Goal: Task Accomplishment & Management: Complete application form

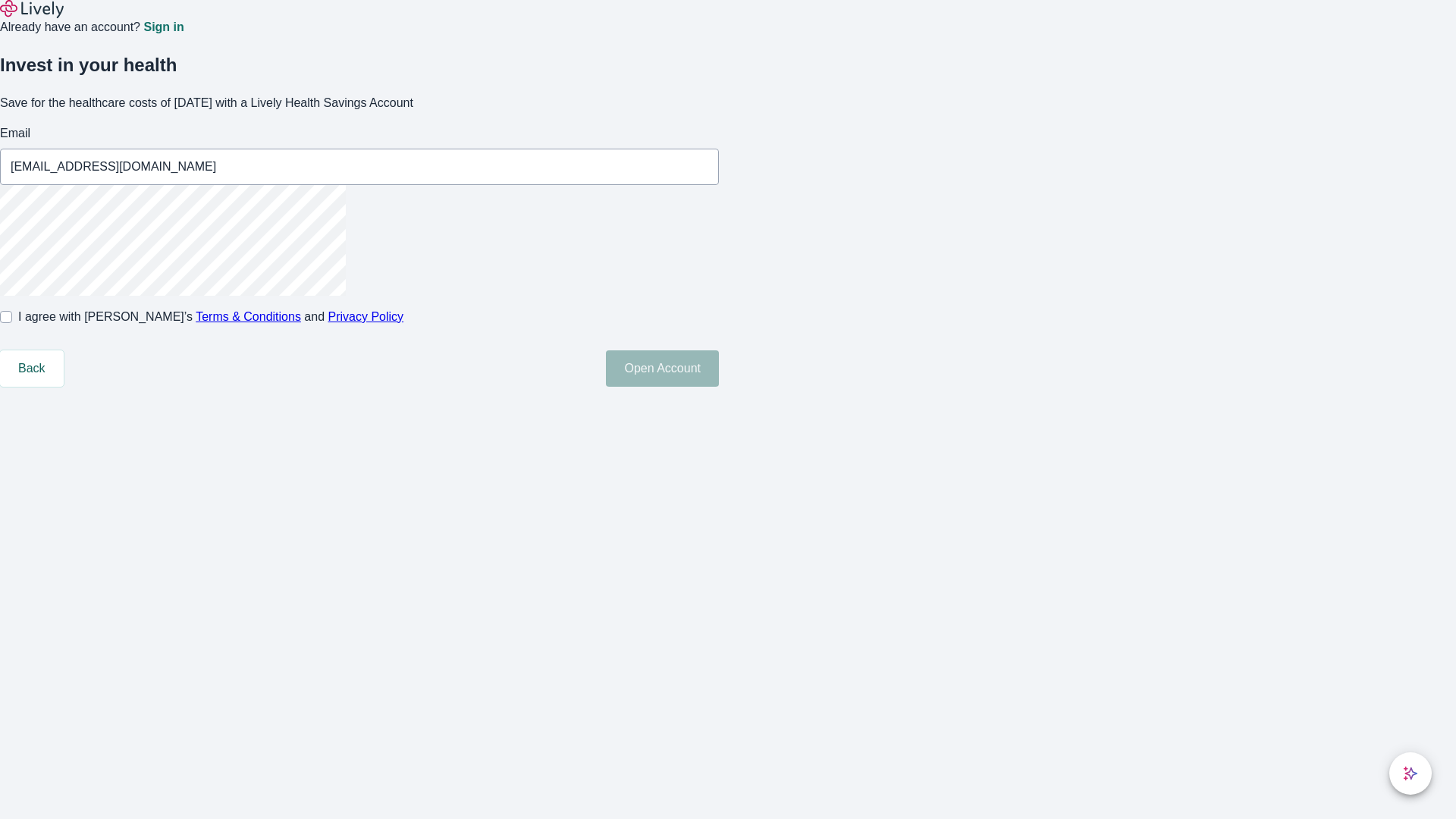
click at [13, 323] on input "I agree with Lively’s Terms & Conditions and Privacy Policy" at bounding box center [6, 317] width 13 height 13
checkbox input "true"
click at [719, 387] on button "Open Account" at bounding box center [662, 369] width 113 height 37
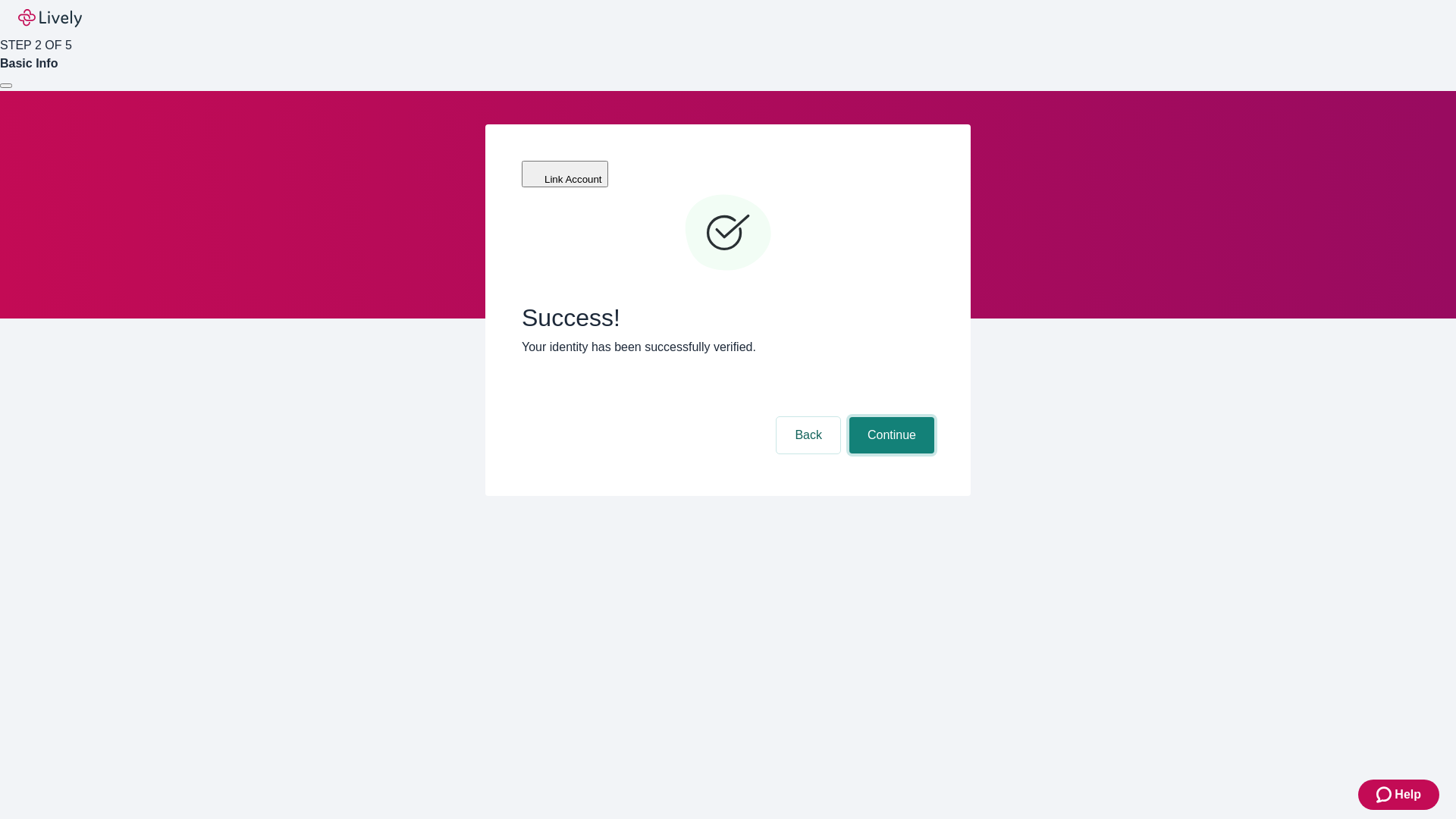
click at [890, 417] on button "Continue" at bounding box center [891, 435] width 85 height 37
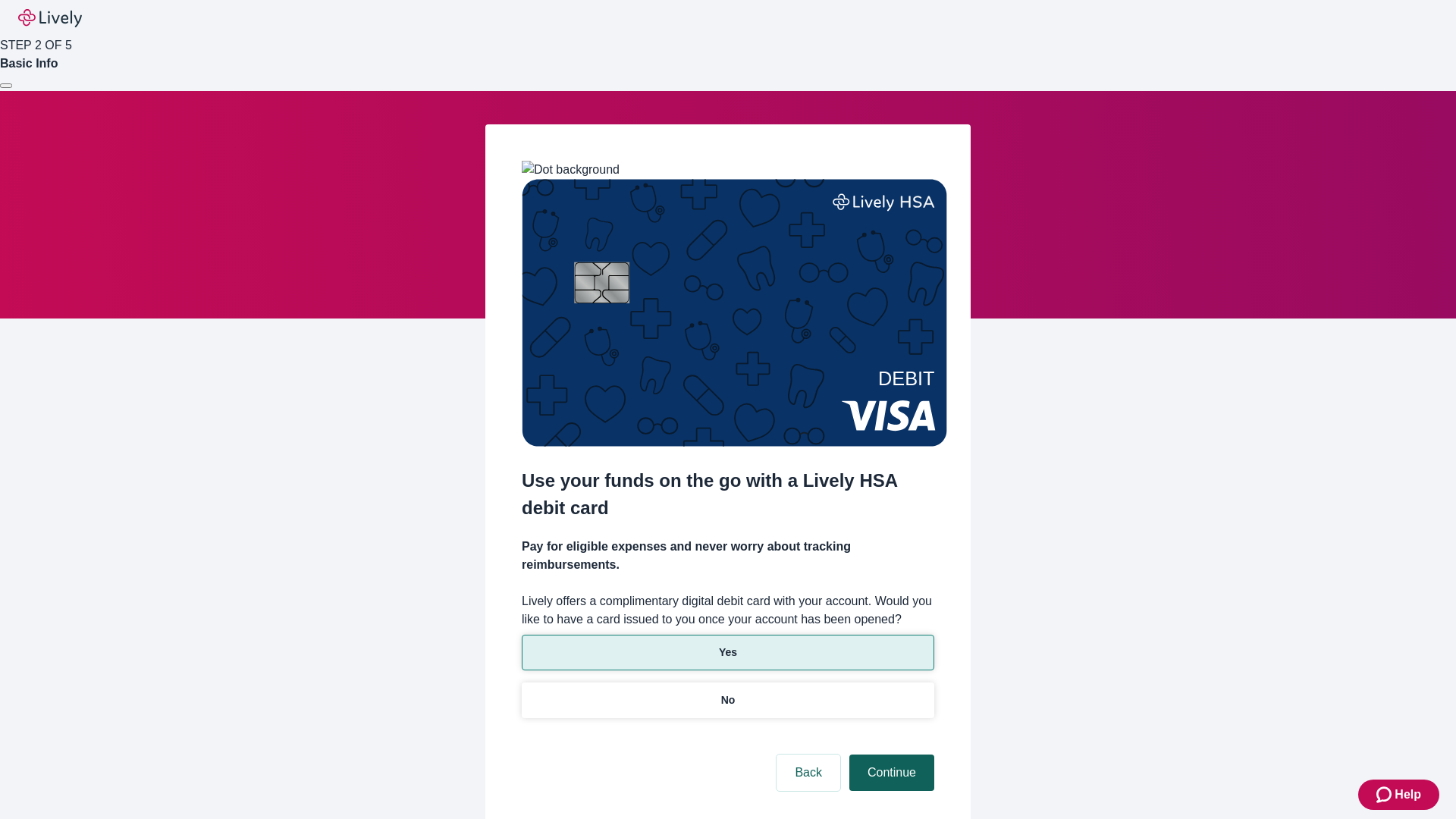
click at [728, 644] on p "Yes" at bounding box center [728, 653] width 18 height 16
click at [890, 755] on button "Continue" at bounding box center [891, 772] width 85 height 37
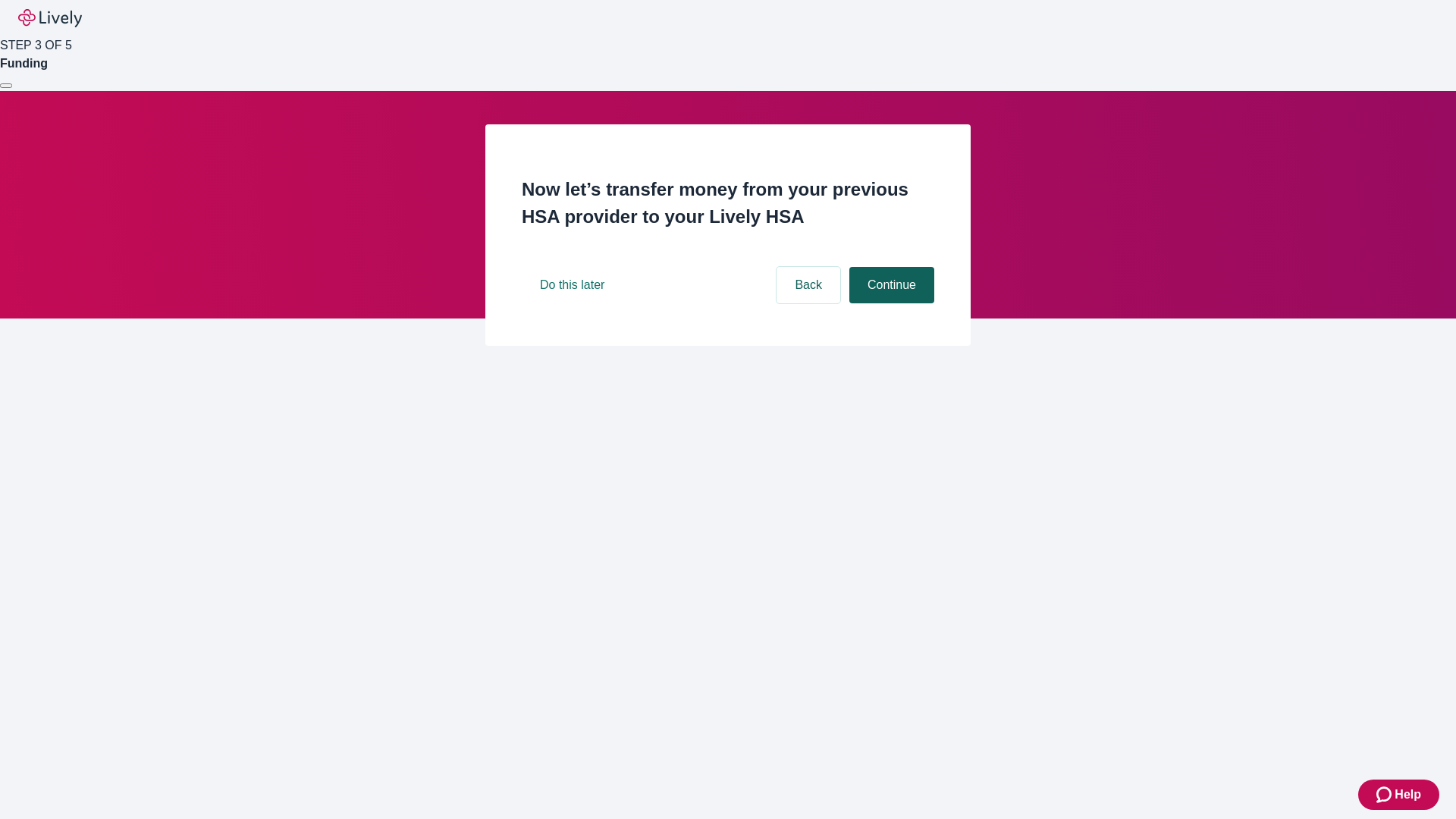
click at [890, 303] on button "Continue" at bounding box center [891, 285] width 85 height 37
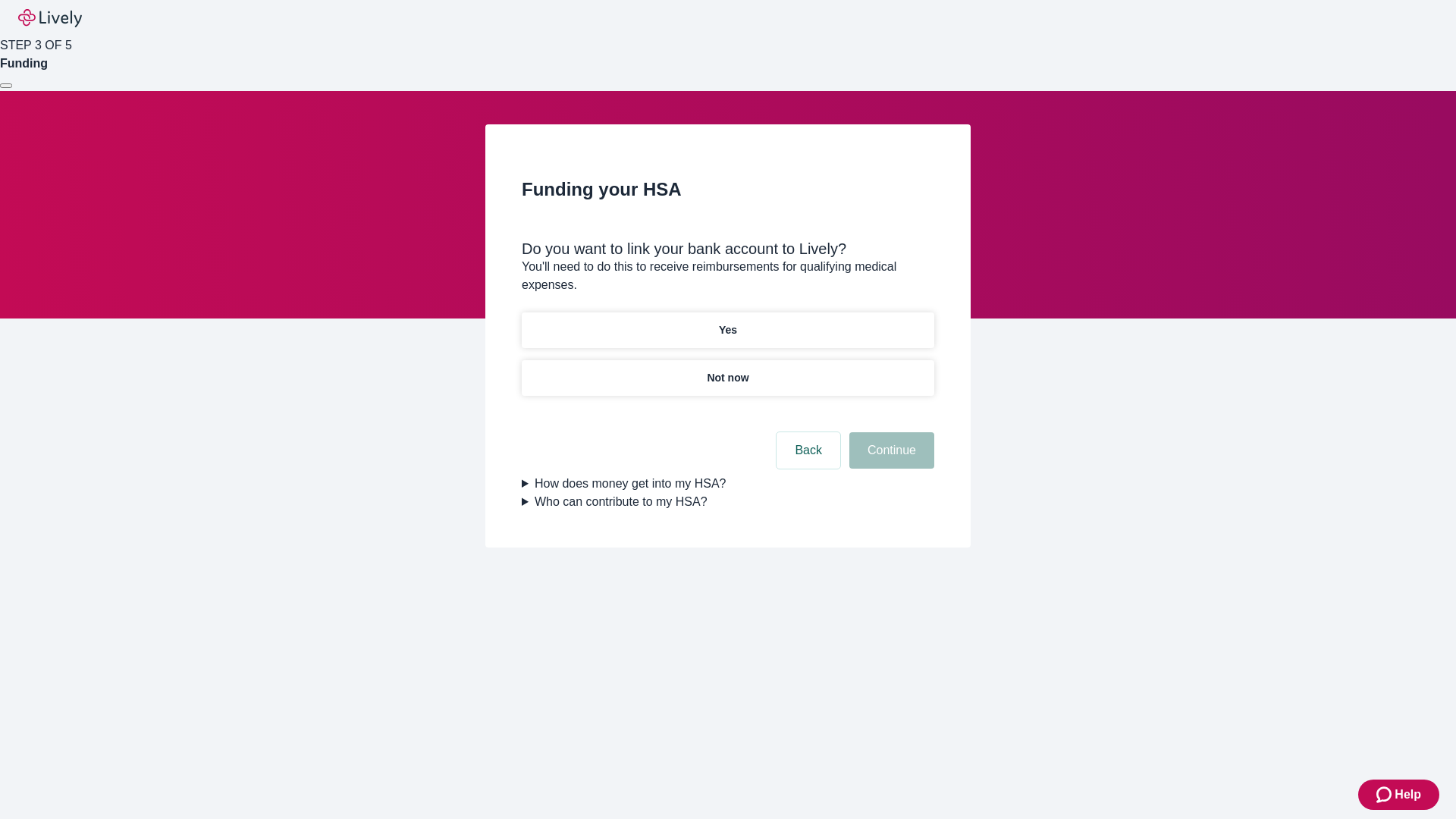
click at [728, 322] on p "Yes" at bounding box center [728, 330] width 18 height 16
click at [890, 432] on button "Continue" at bounding box center [891, 450] width 85 height 37
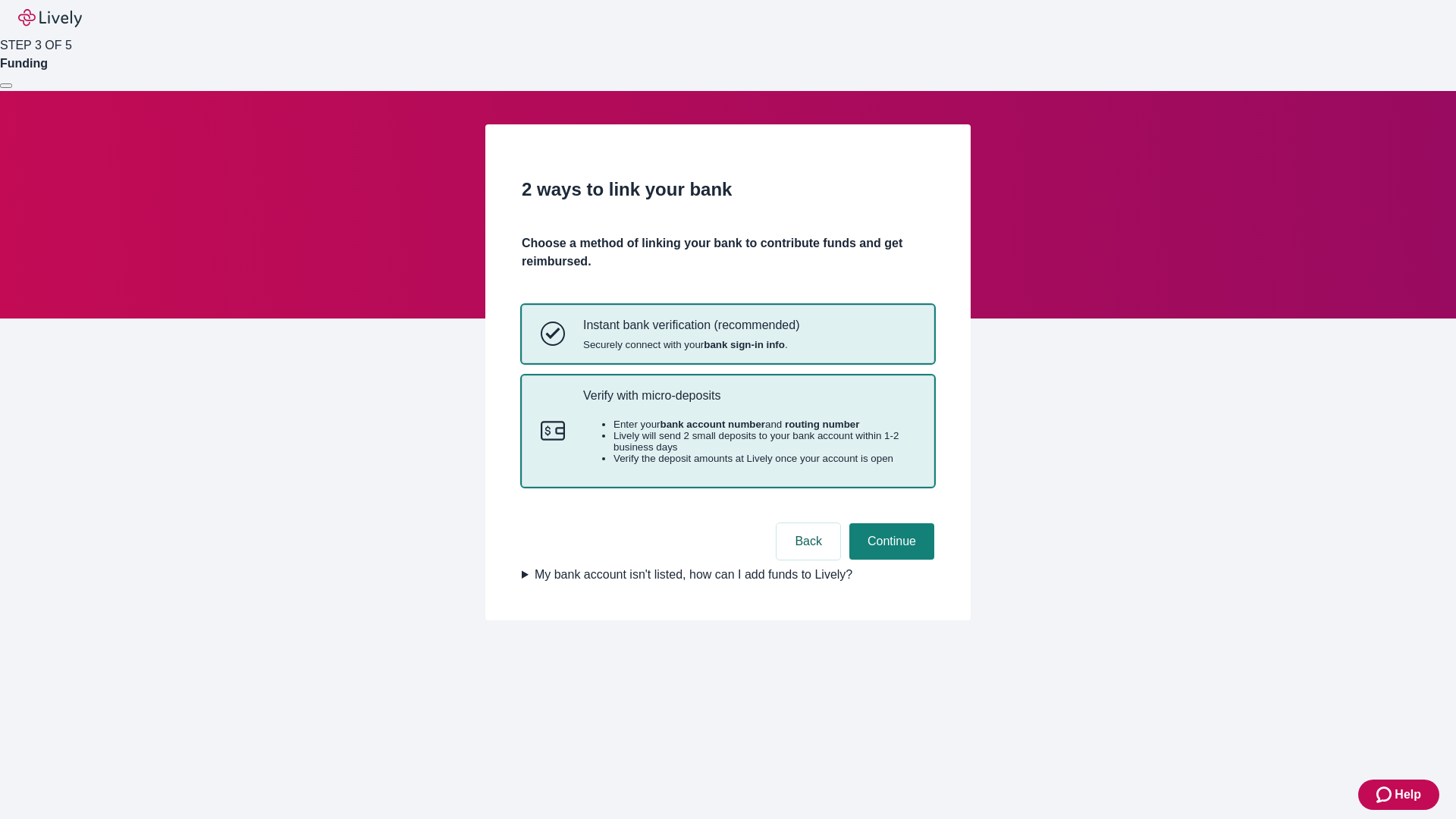
click at [749, 403] on p "Verify with micro-deposits" at bounding box center [749, 396] width 332 height 14
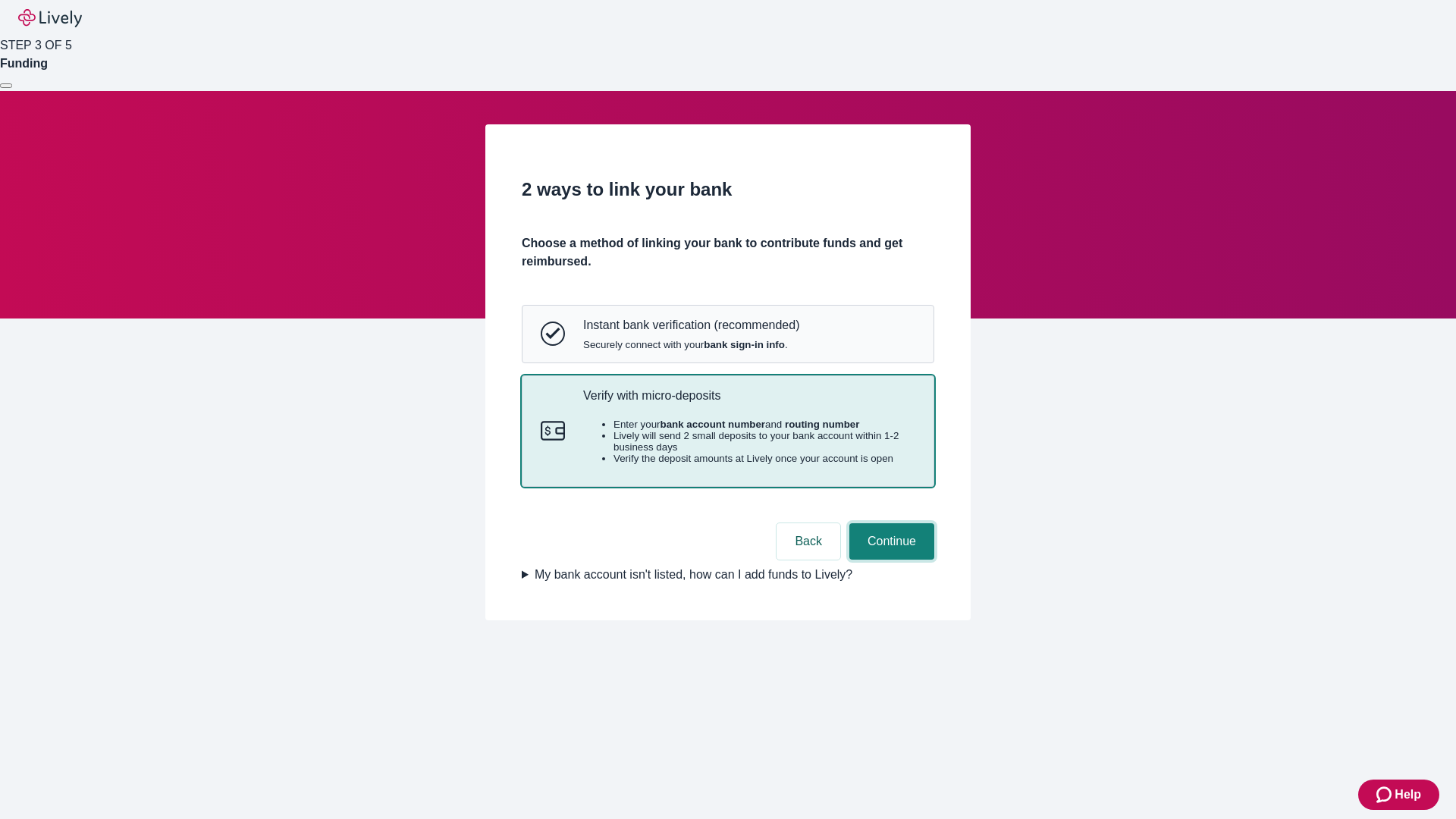
click at [890, 559] on button "Continue" at bounding box center [891, 542] width 85 height 37
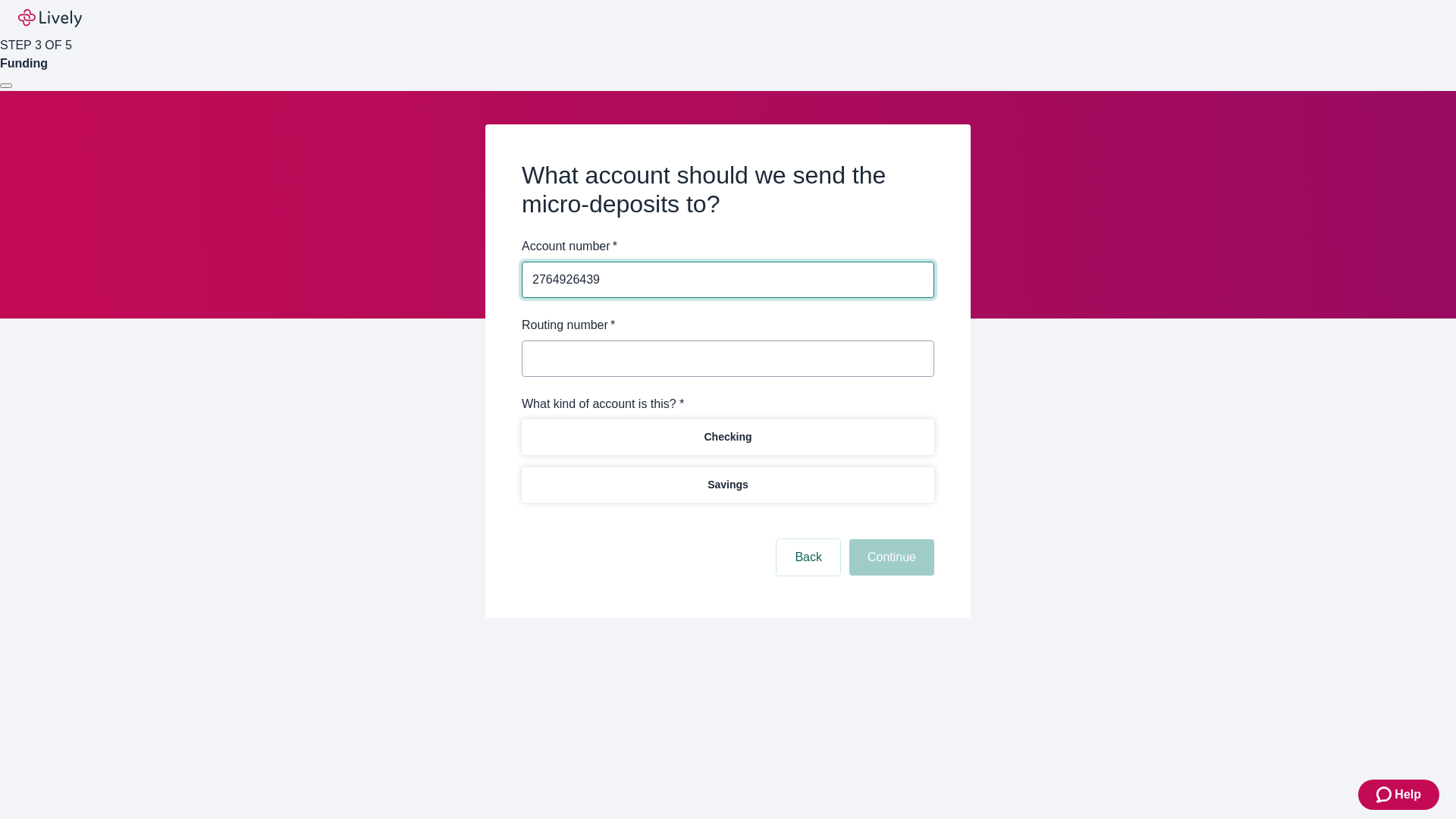
type input "2764926439"
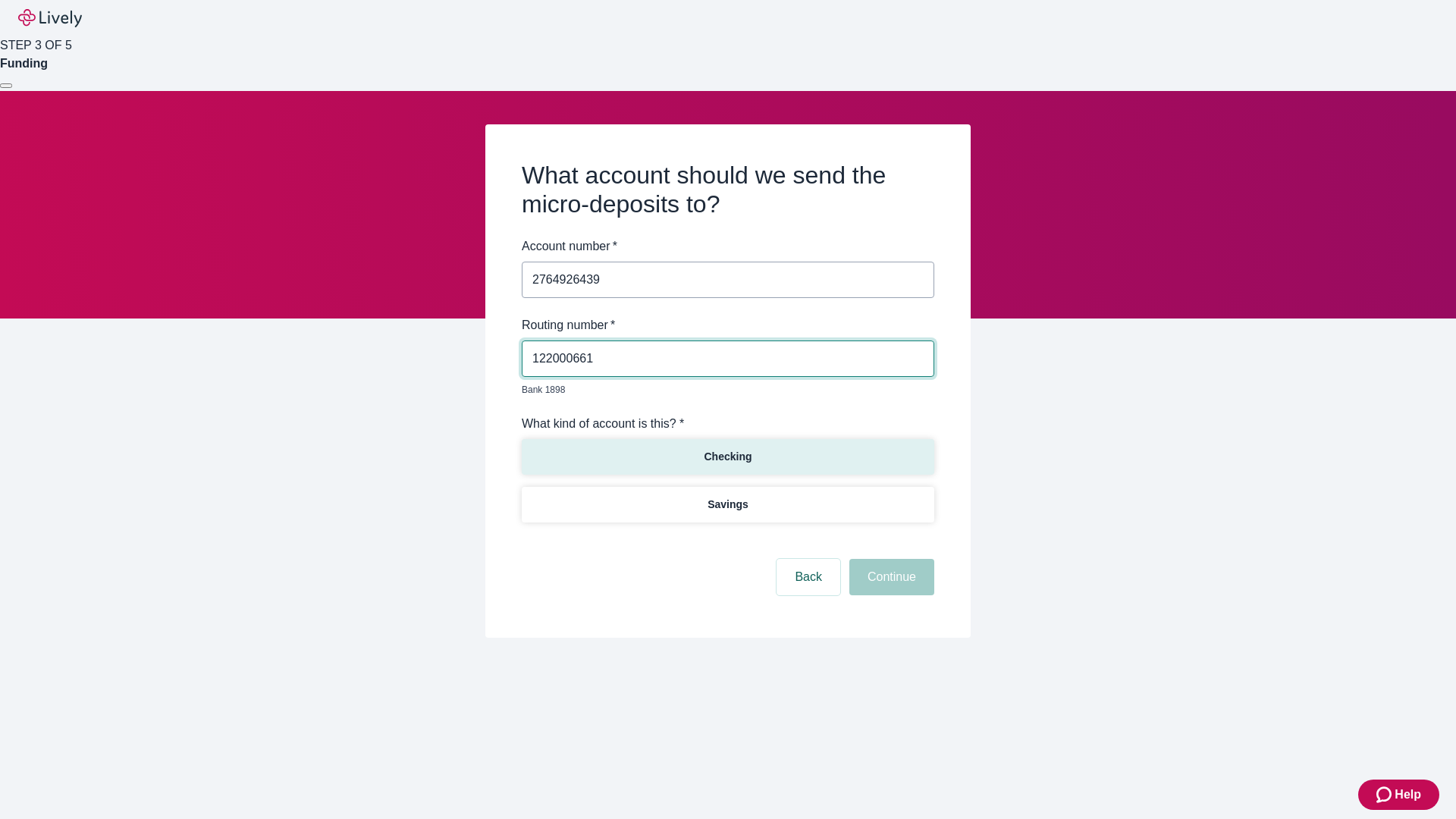
type input "122000661"
click at [728, 449] on p "Checking" at bounding box center [728, 457] width 47 height 16
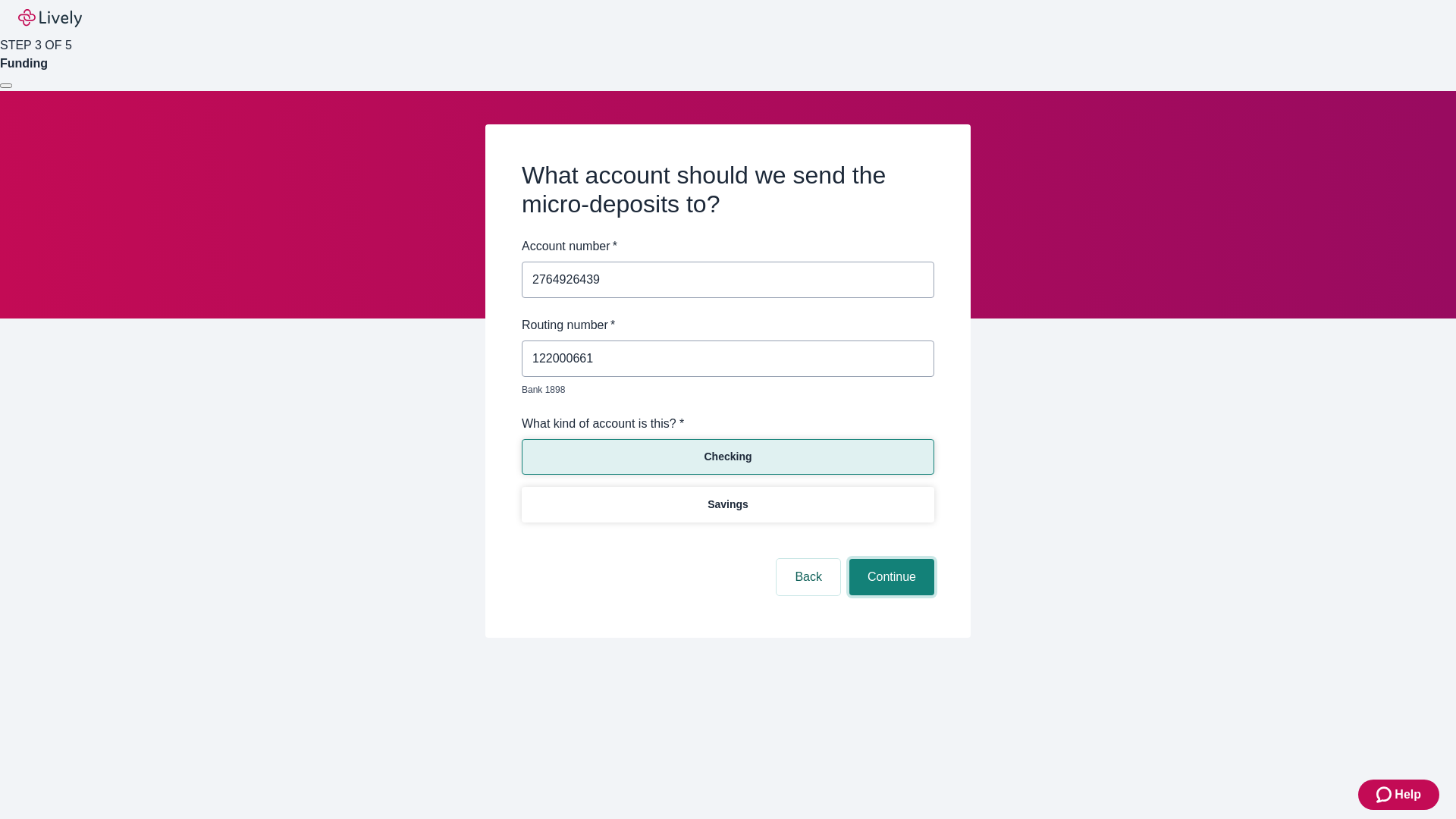
click at [890, 559] on button "Continue" at bounding box center [891, 577] width 85 height 37
